Goal: Transaction & Acquisition: Purchase product/service

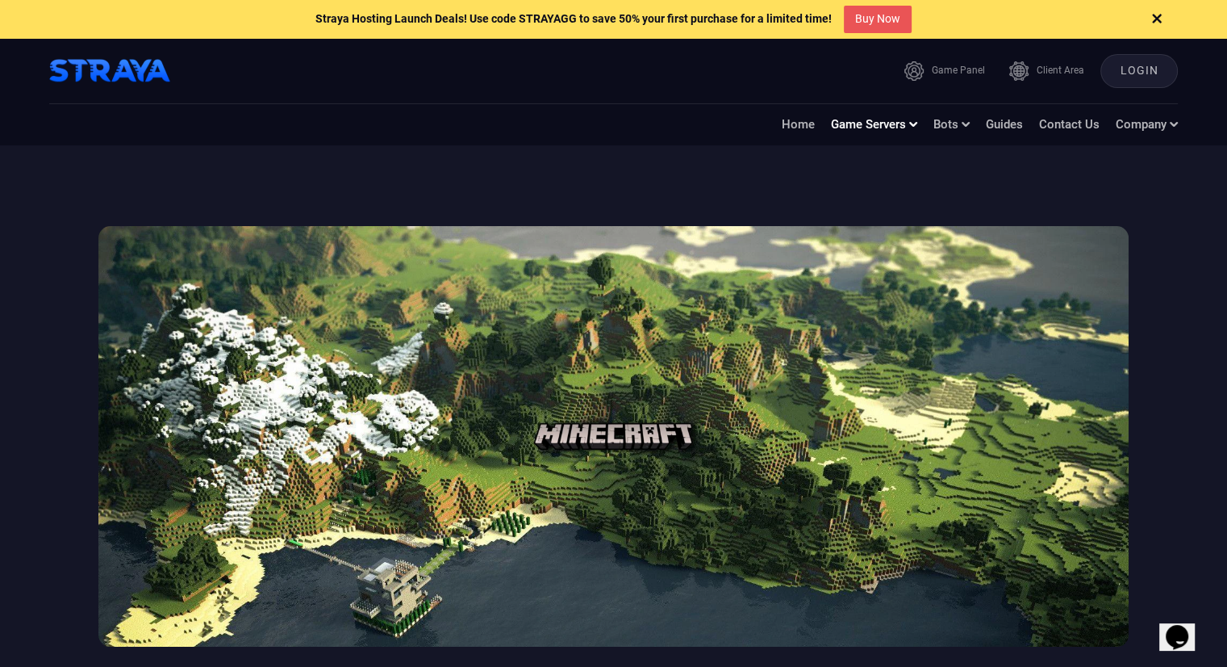
click at [855, 132] on link "Game Servers" at bounding box center [874, 124] width 86 height 17
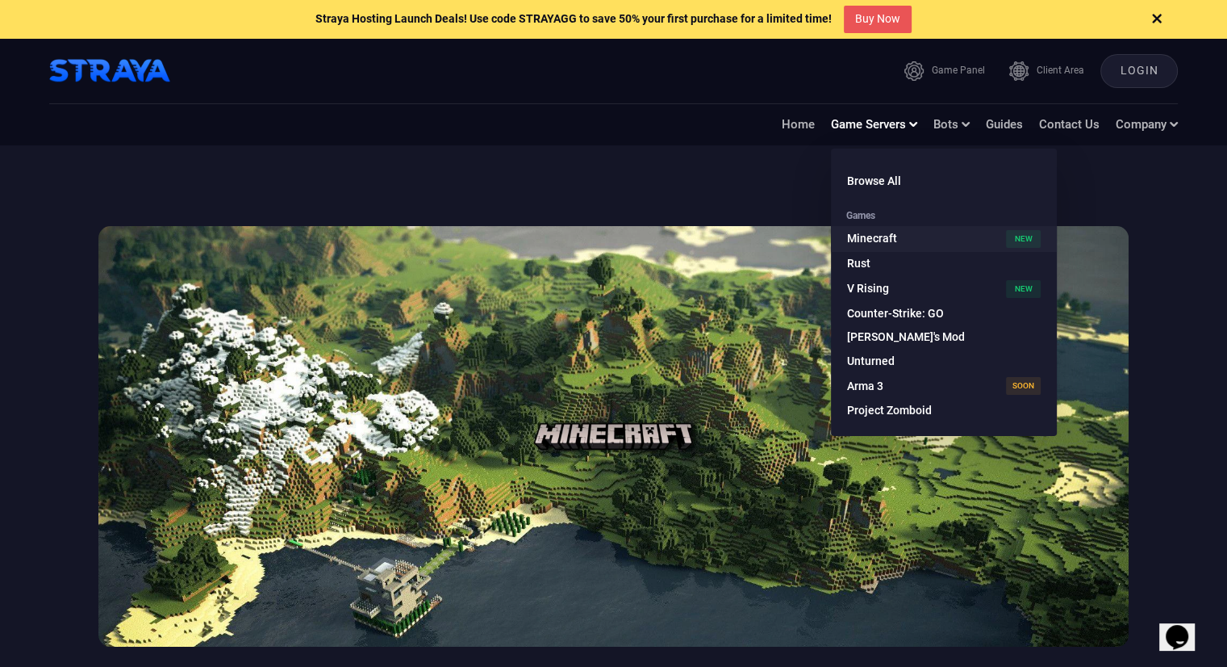
click at [876, 232] on link "Minecraft" at bounding box center [944, 239] width 226 height 26
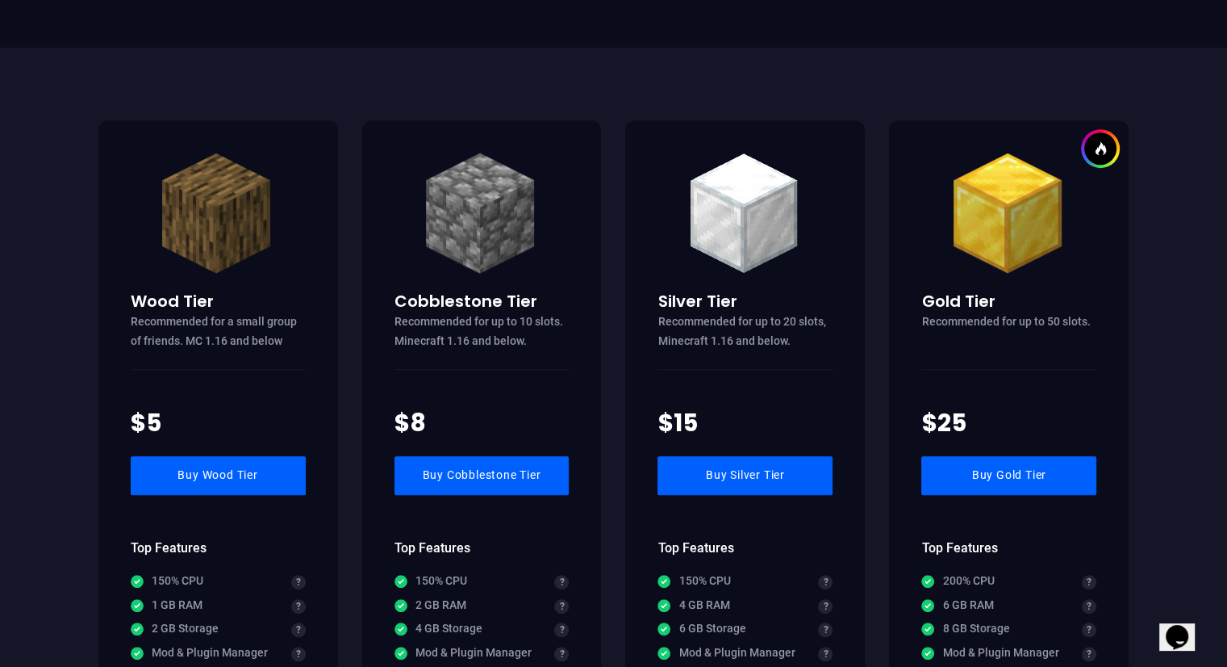
scroll to position [1130, 0]
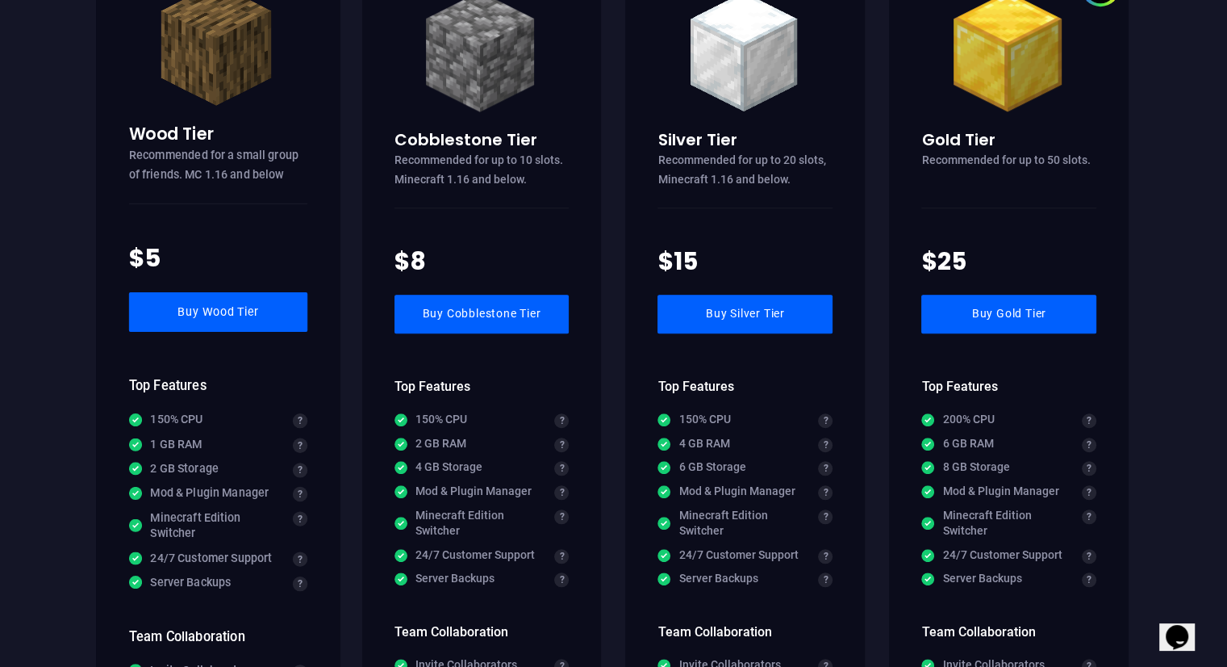
drag, startPoint x: 136, startPoint y: 253, endPoint x: 155, endPoint y: 249, distance: 19.0
click at [155, 249] on h4 "$5" at bounding box center [218, 257] width 178 height 35
drag, startPoint x: 299, startPoint y: 165, endPoint x: 316, endPoint y: 177, distance: 20.2
click at [316, 177] on div "Wood Tier Recommended for a small group of friends. MC 1.16 and below $5 Buy Wo…" at bounding box center [218, 422] width 245 height 947
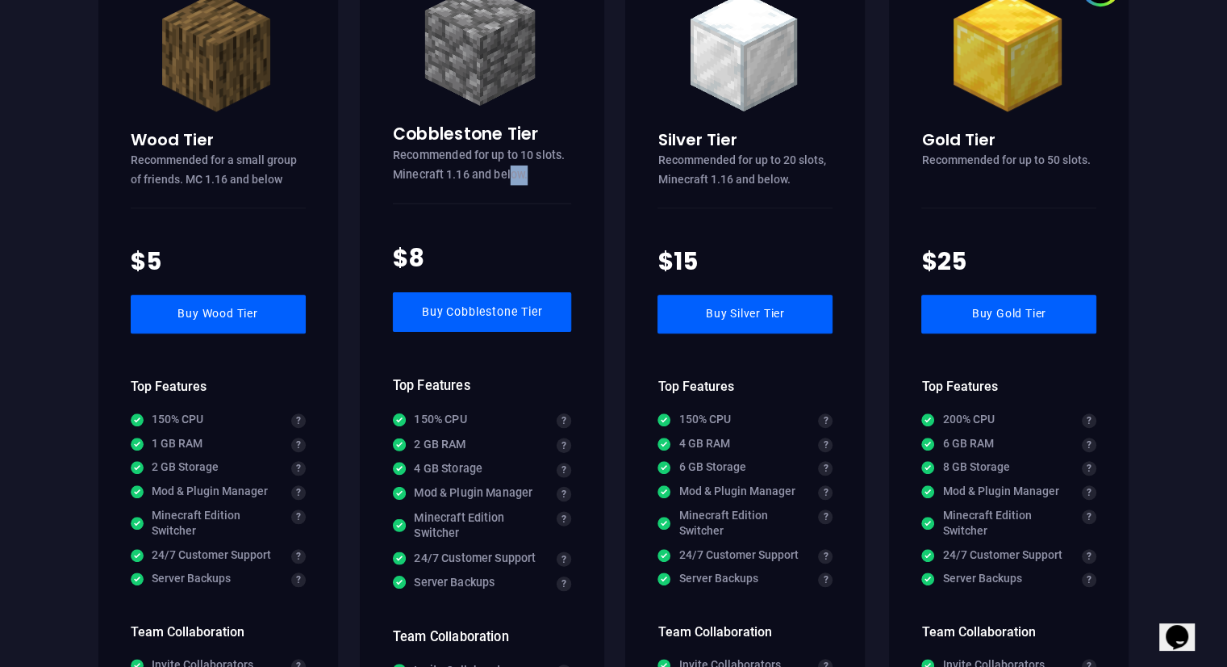
drag, startPoint x: 537, startPoint y: 178, endPoint x: 600, endPoint y: 172, distance: 63.3
click at [530, 177] on p "Recommended for up to 10 slots. Minecraft 1.16 and below." at bounding box center [481, 165] width 178 height 41
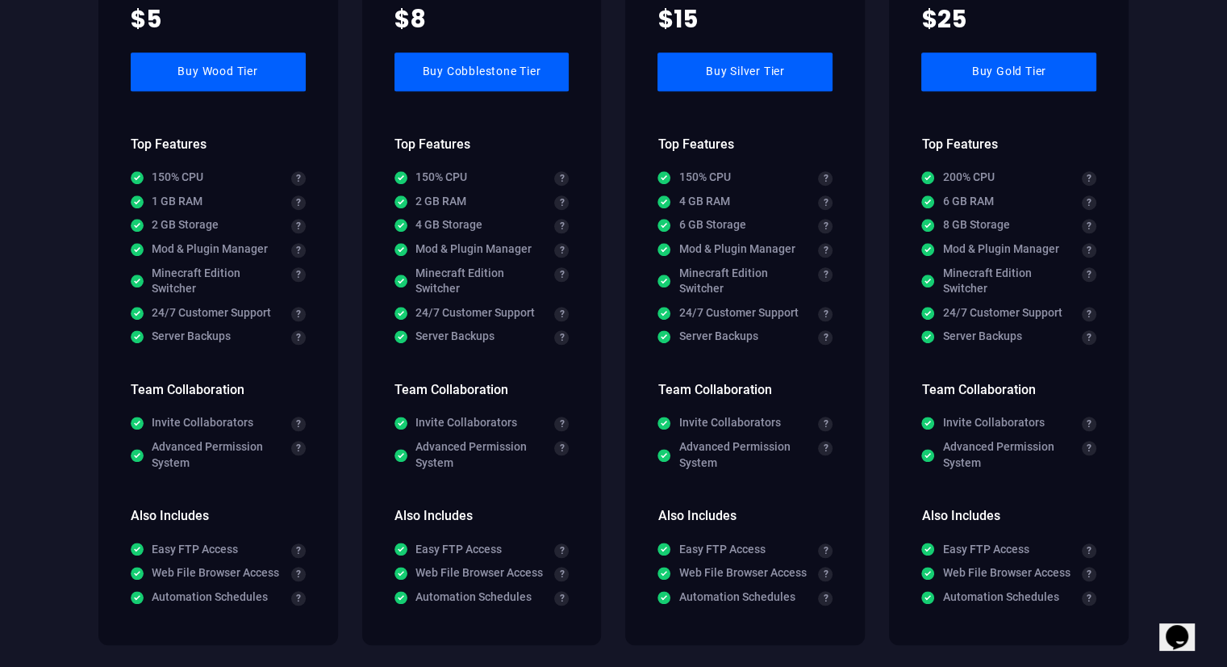
scroll to position [1775, 0]
